Goal: Navigation & Orientation: Find specific page/section

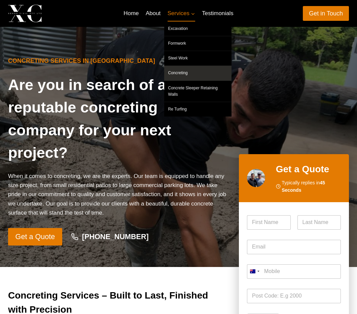
click at [182, 17] on span "Services Expand" at bounding box center [181, 13] width 28 height 9
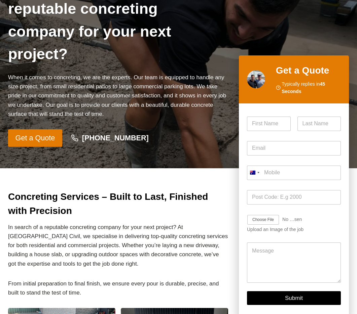
scroll to position [101, 0]
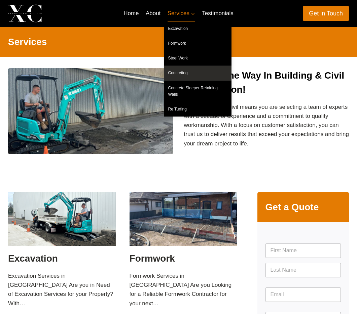
click at [173, 70] on link "Concreting" at bounding box center [197, 73] width 67 height 14
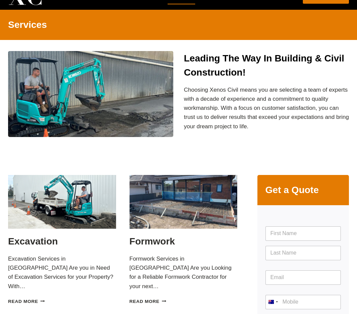
scroll to position [34, 0]
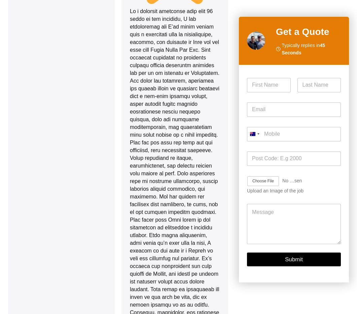
scroll to position [1489, 0]
